Goal: Task Accomplishment & Management: Manage account settings

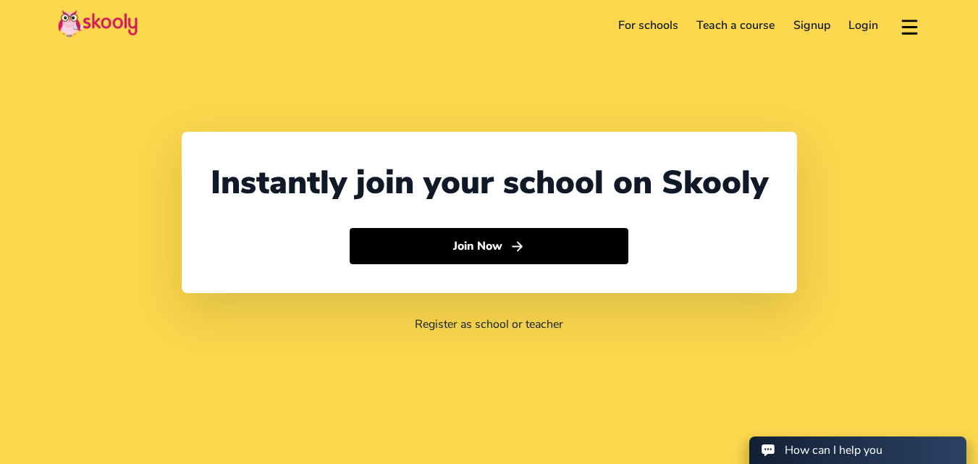
select select "971"
select select "[GEOGRAPHIC_DATA]"
select select "[GEOGRAPHIC_DATA]/[GEOGRAPHIC_DATA]"
click at [872, 32] on link "Login" at bounding box center [864, 25] width 49 height 23
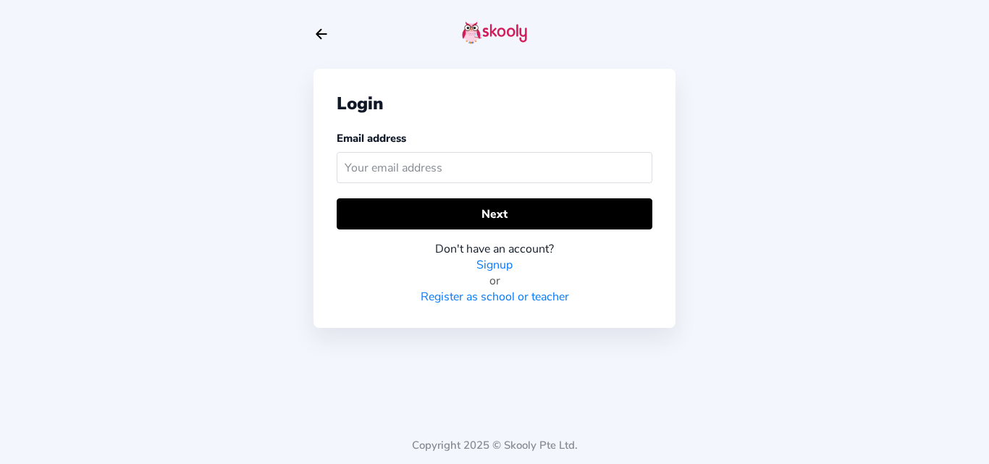
click at [458, 169] on input "text" at bounding box center [495, 167] width 316 height 31
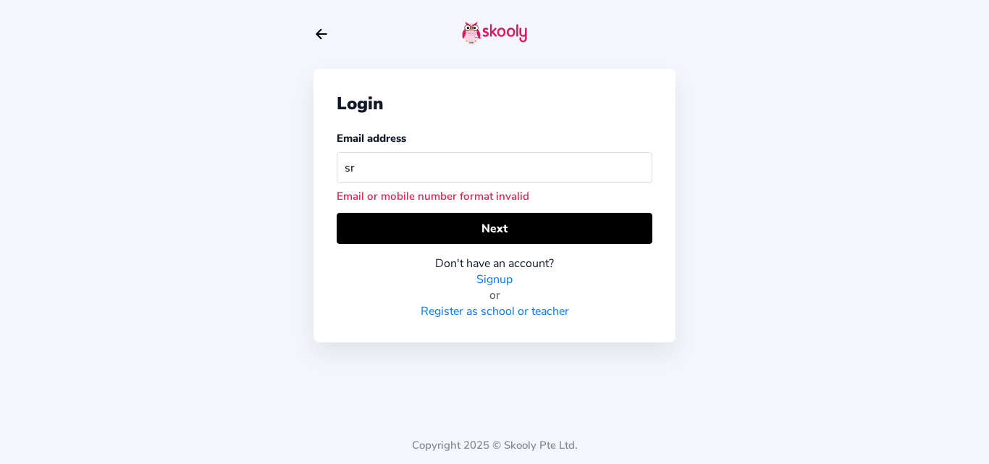
type input "s"
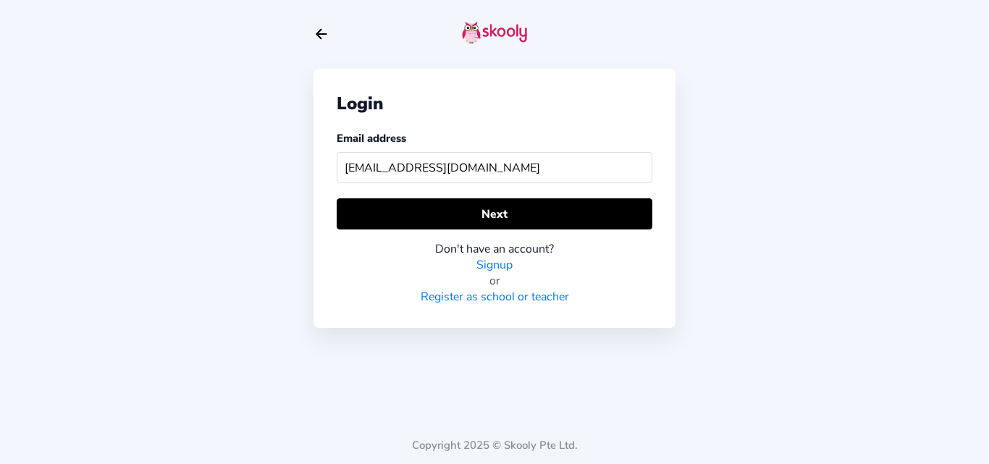
click at [458, 169] on input "[EMAIL_ADDRESS][DOMAIN_NAME]" at bounding box center [495, 167] width 316 height 31
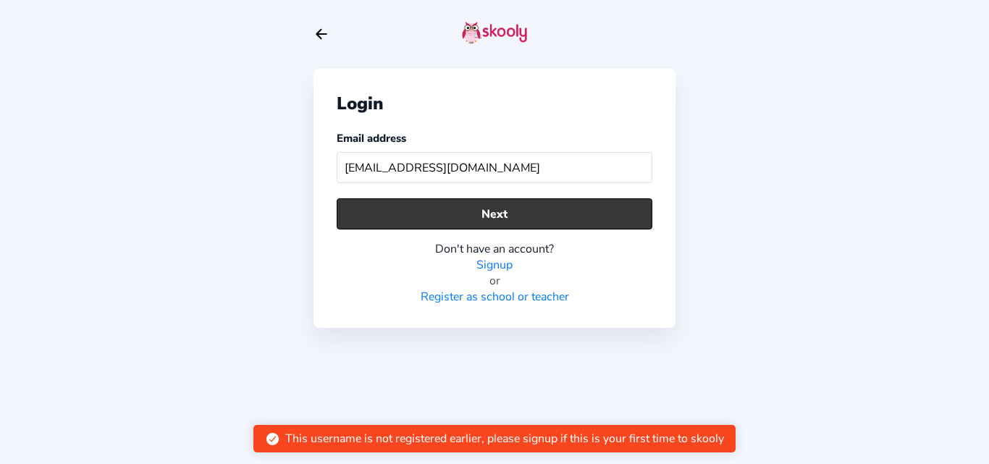
type input "[EMAIL_ADDRESS][DOMAIN_NAME]"
click at [471, 217] on button "Next" at bounding box center [495, 213] width 316 height 31
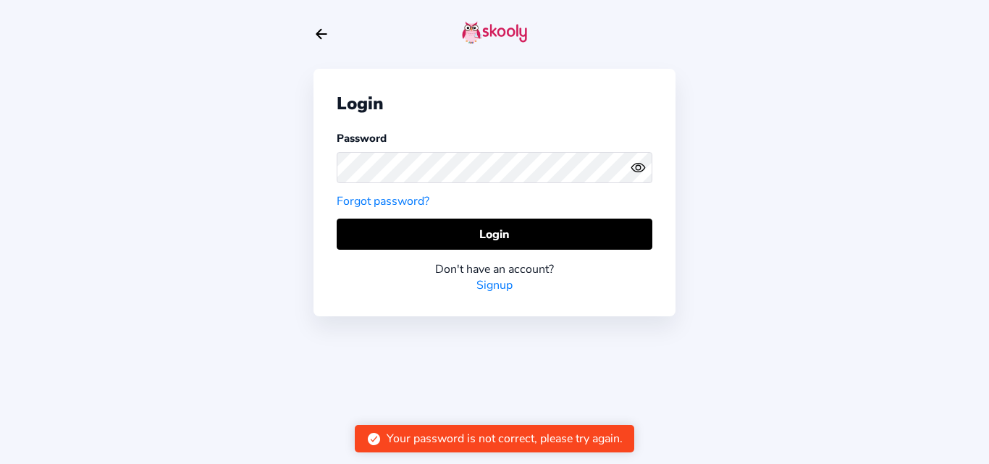
click at [639, 172] on icon "eye outline" at bounding box center [637, 168] width 13 height 9
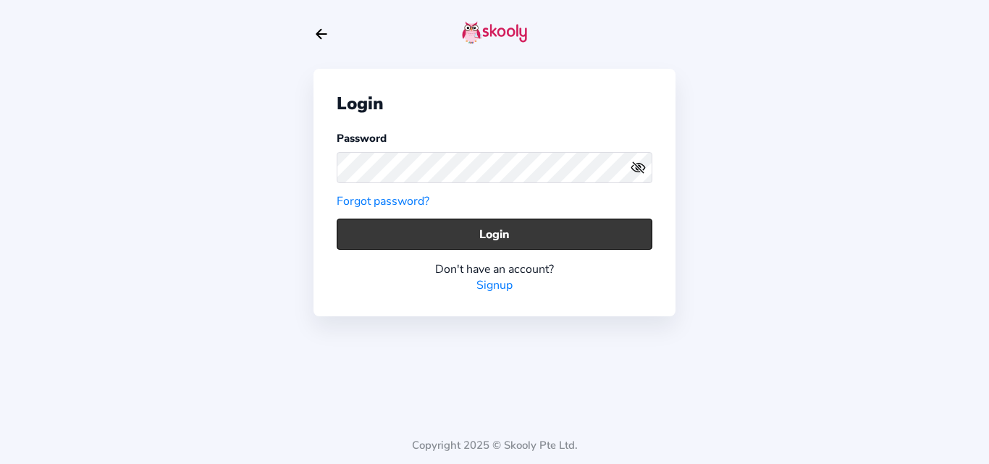
click at [510, 227] on button "Login" at bounding box center [495, 234] width 316 height 31
